Goal: Task Accomplishment & Management: Use online tool/utility

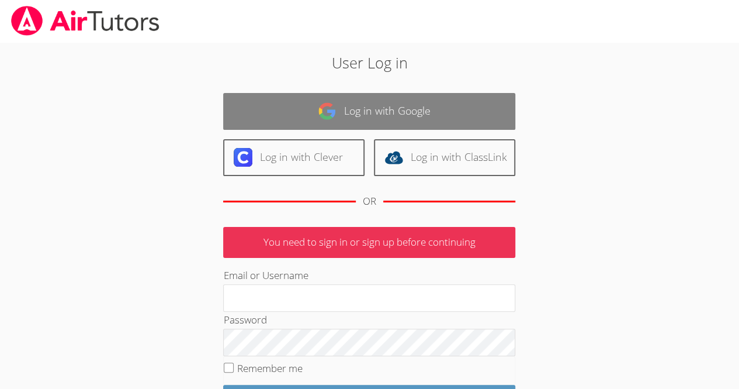
click at [356, 106] on link "Log in with Google" at bounding box center [369, 111] width 292 height 37
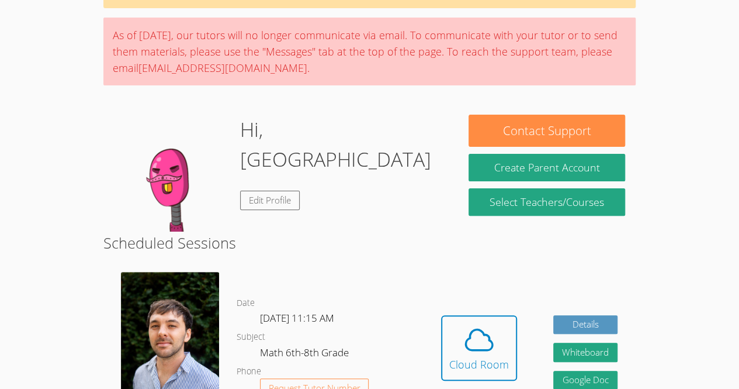
scroll to position [309, 0]
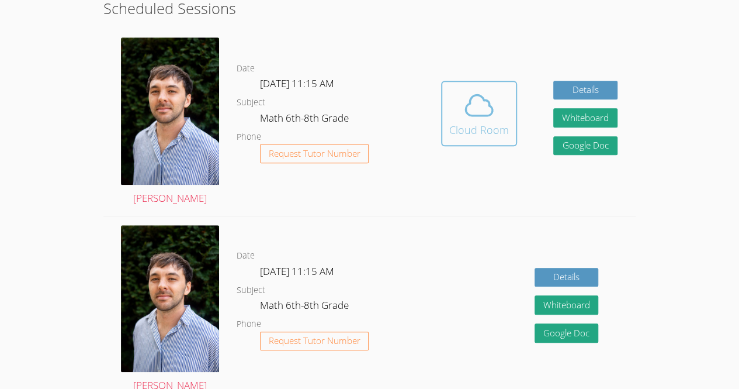
click at [481, 115] on icon at bounding box center [479, 105] width 33 height 33
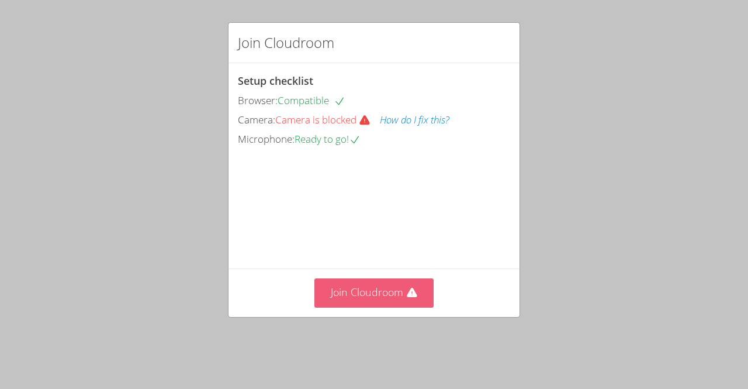
click at [370, 307] on button "Join Cloudroom" at bounding box center [374, 292] width 120 height 29
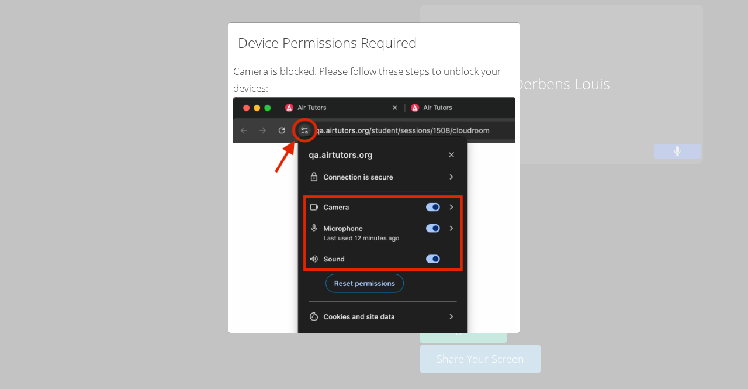
click at [490, 140] on img at bounding box center [374, 229] width 282 height 264
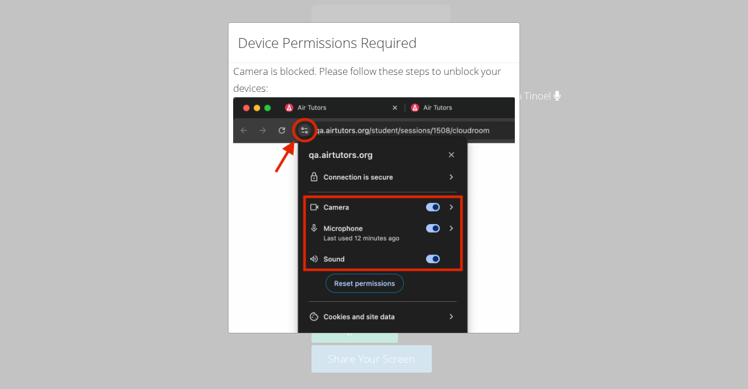
click at [493, 44] on div "Device Permissions Required" at bounding box center [374, 43] width 291 height 40
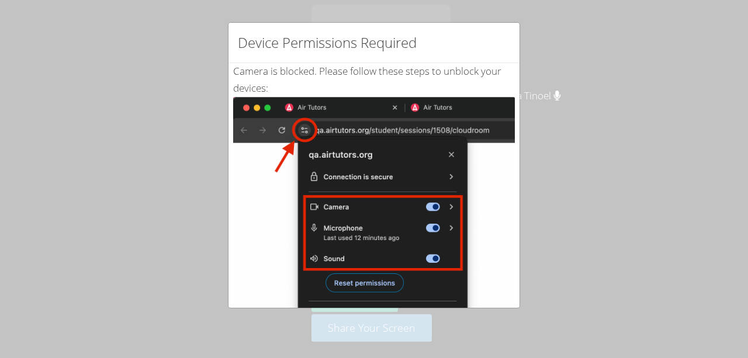
click at [584, 49] on div "Device Permissions Required Camera is blocked . Please follow these steps to un…" at bounding box center [374, 179] width 748 height 358
click at [638, 47] on div "Device Permissions Required Camera is blocked . Please follow these steps to un…" at bounding box center [374, 179] width 748 height 358
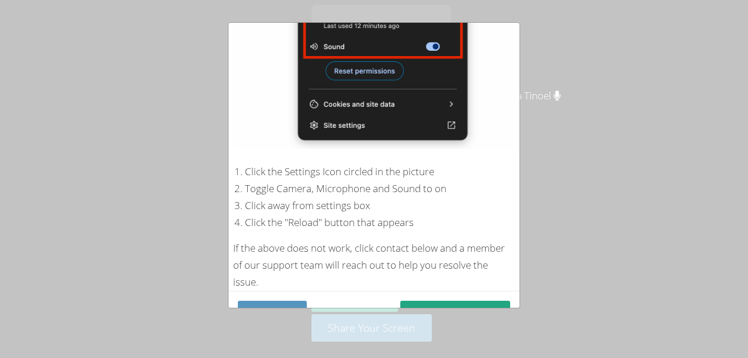
scroll to position [232, 0]
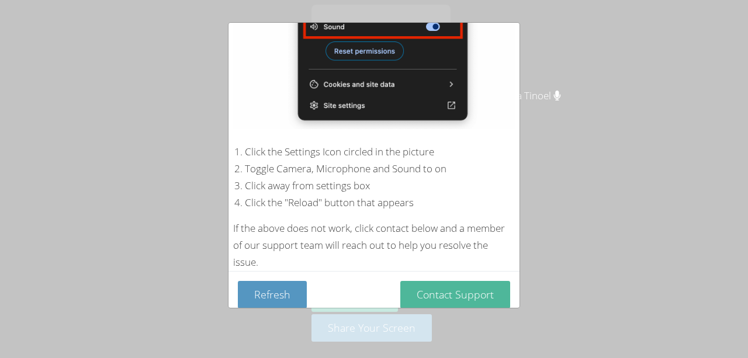
click at [433, 298] on button "Contact Support" at bounding box center [455, 294] width 110 height 27
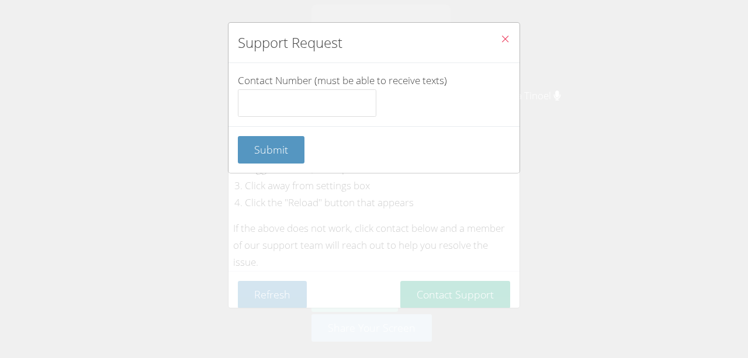
click at [427, 299] on div "Support Request Contact Number (must be able to receive texts) Submit" at bounding box center [374, 179] width 748 height 358
click at [394, 291] on div "Support Request Contact Number (must be able to receive texts) Submit" at bounding box center [374, 179] width 748 height 358
click at [409, 286] on div "Support Request Contact Number (must be able to receive texts) Submit" at bounding box center [374, 179] width 748 height 358
click at [412, 285] on div "Support Request Contact Number (must be able to receive texts) Submit" at bounding box center [374, 179] width 748 height 358
click at [413, 286] on div "Support Request Contact Number (must be able to receive texts) Submit" at bounding box center [374, 179] width 748 height 358
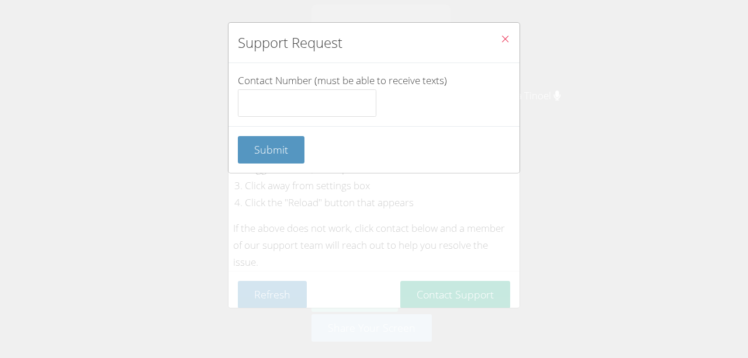
click at [404, 292] on div "Support Request Contact Number (must be able to receive texts) Submit" at bounding box center [374, 179] width 748 height 358
click at [506, 37] on button "Close" at bounding box center [505, 41] width 29 height 36
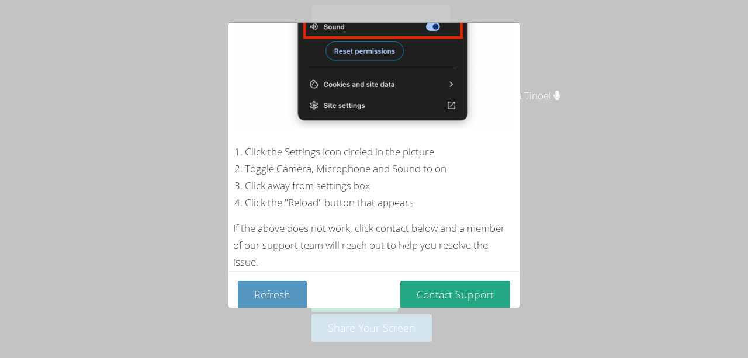
click at [274, 289] on button "Refresh" at bounding box center [272, 294] width 69 height 27
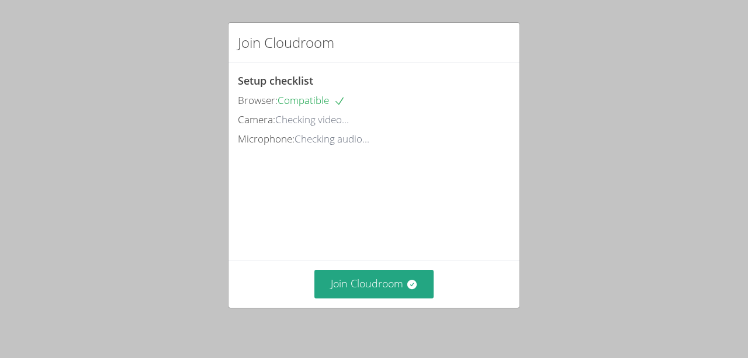
click at [341, 307] on div "Join Cloudroom" at bounding box center [374, 284] width 291 height 48
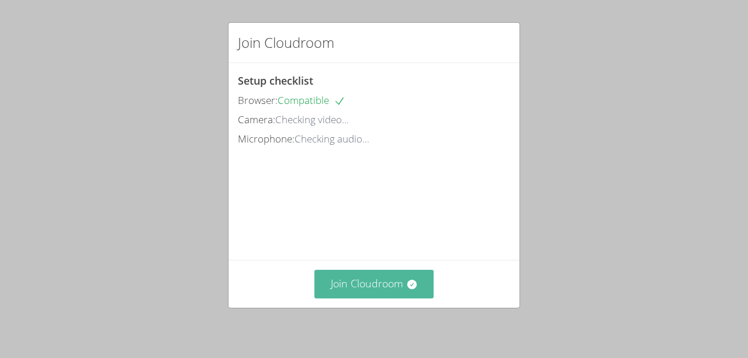
click at [347, 299] on button "Join Cloudroom" at bounding box center [374, 284] width 120 height 29
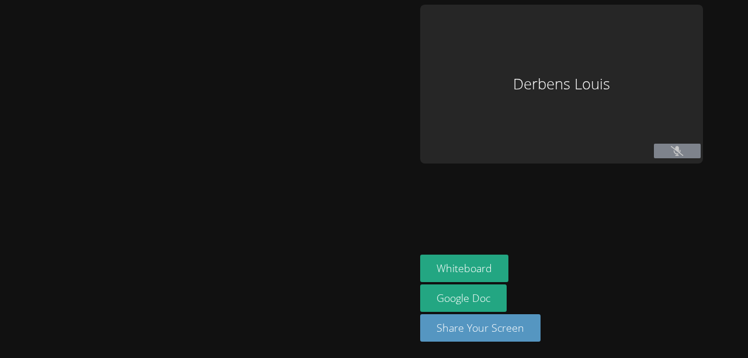
click at [334, 296] on div at bounding box center [208, 179] width 406 height 349
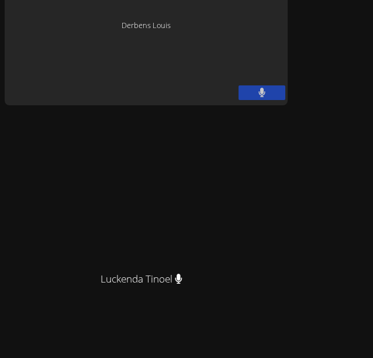
scroll to position [314, 0]
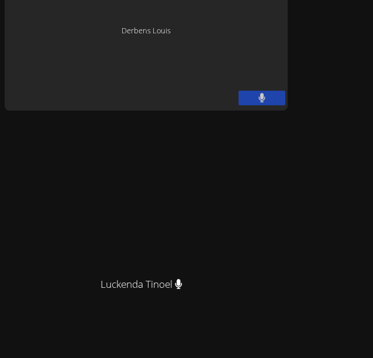
click at [311, 75] on div "Franco Uribe-Rheinbolt Franco Uribe-Rheinbolt Derbens Louis Luckenda Tinoel Luc…" at bounding box center [186, 179] width 373 height 358
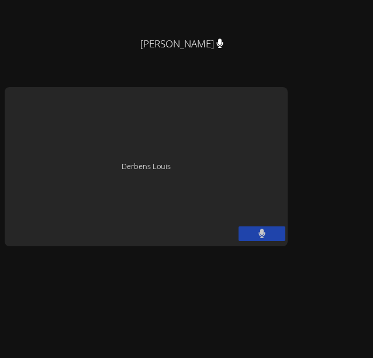
scroll to position [175, 0]
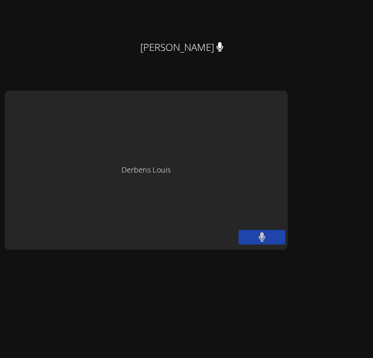
click at [289, 63] on div "[PERSON_NAME]" at bounding box center [187, 57] width 364 height 47
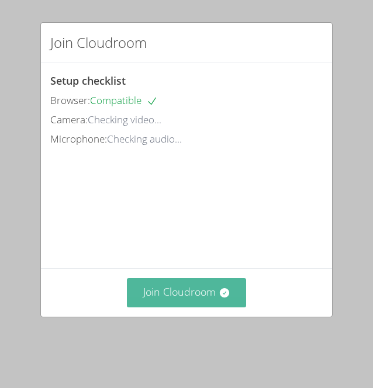
click at [183, 307] on button "Join Cloudroom" at bounding box center [187, 292] width 120 height 29
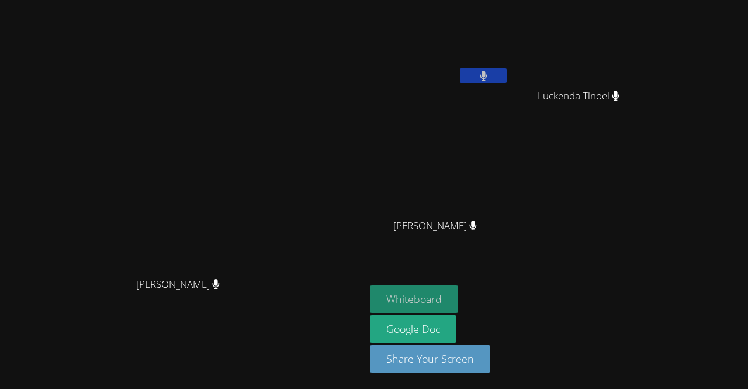
click at [372, 303] on button "Whiteboard" at bounding box center [414, 298] width 88 height 27
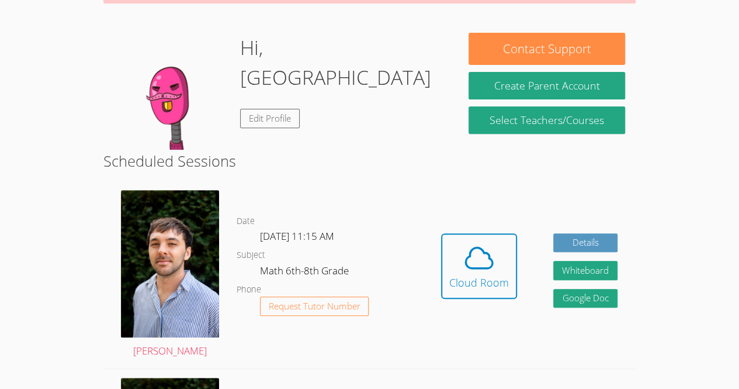
scroll to position [158, 0]
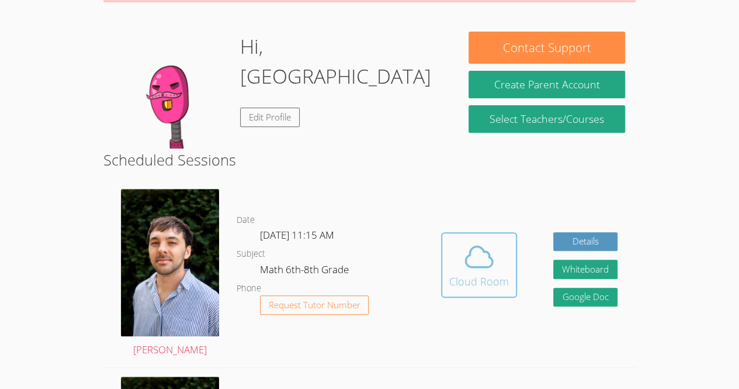
click at [490, 288] on div "Cloud Room" at bounding box center [479, 281] width 60 height 16
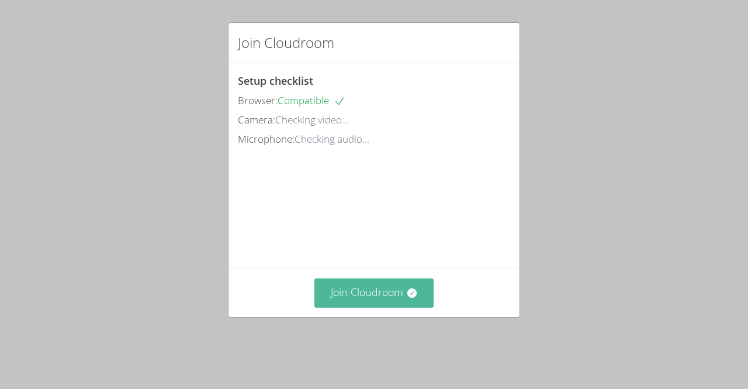
click at [386, 307] on button "Join Cloudroom" at bounding box center [374, 292] width 120 height 29
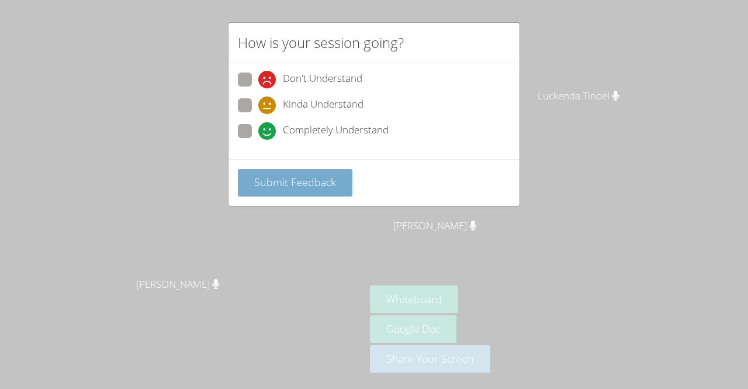
click at [311, 176] on span "Submit Feedback" at bounding box center [295, 182] width 82 height 14
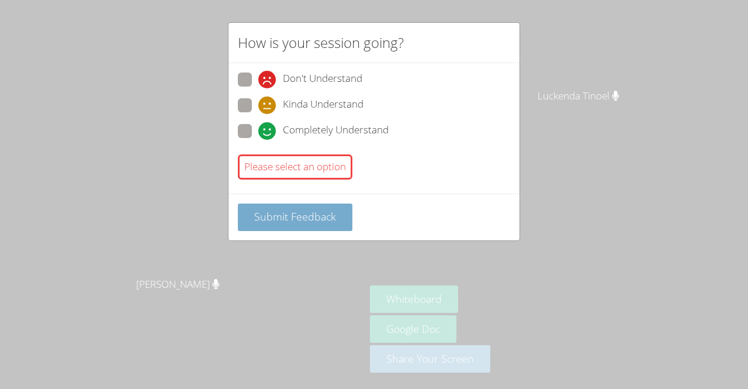
click at [333, 217] on span "Submit Feedback" at bounding box center [295, 216] width 82 height 14
click at [311, 146] on div "Don't Understand Kinda Understand Completely Understand Please select an option" at bounding box center [374, 128] width 272 height 112
click at [313, 122] on span "Completely Understand" at bounding box center [336, 131] width 106 height 18
click at [268, 124] on input "Completely Understand" at bounding box center [263, 129] width 10 height 10
radio input "true"
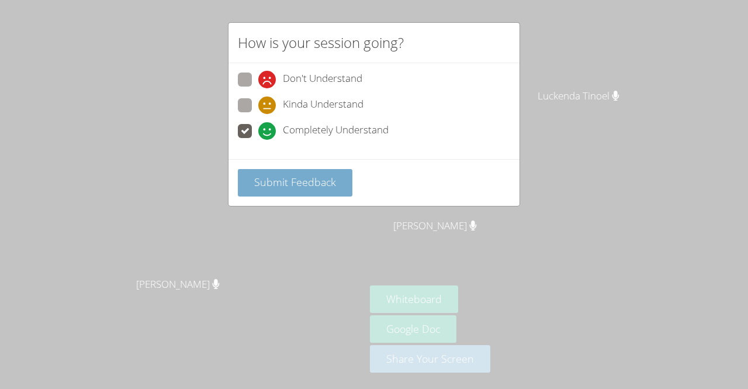
click at [327, 191] on button "Submit Feedback" at bounding box center [295, 182] width 115 height 27
